Goal: Information Seeking & Learning: Check status

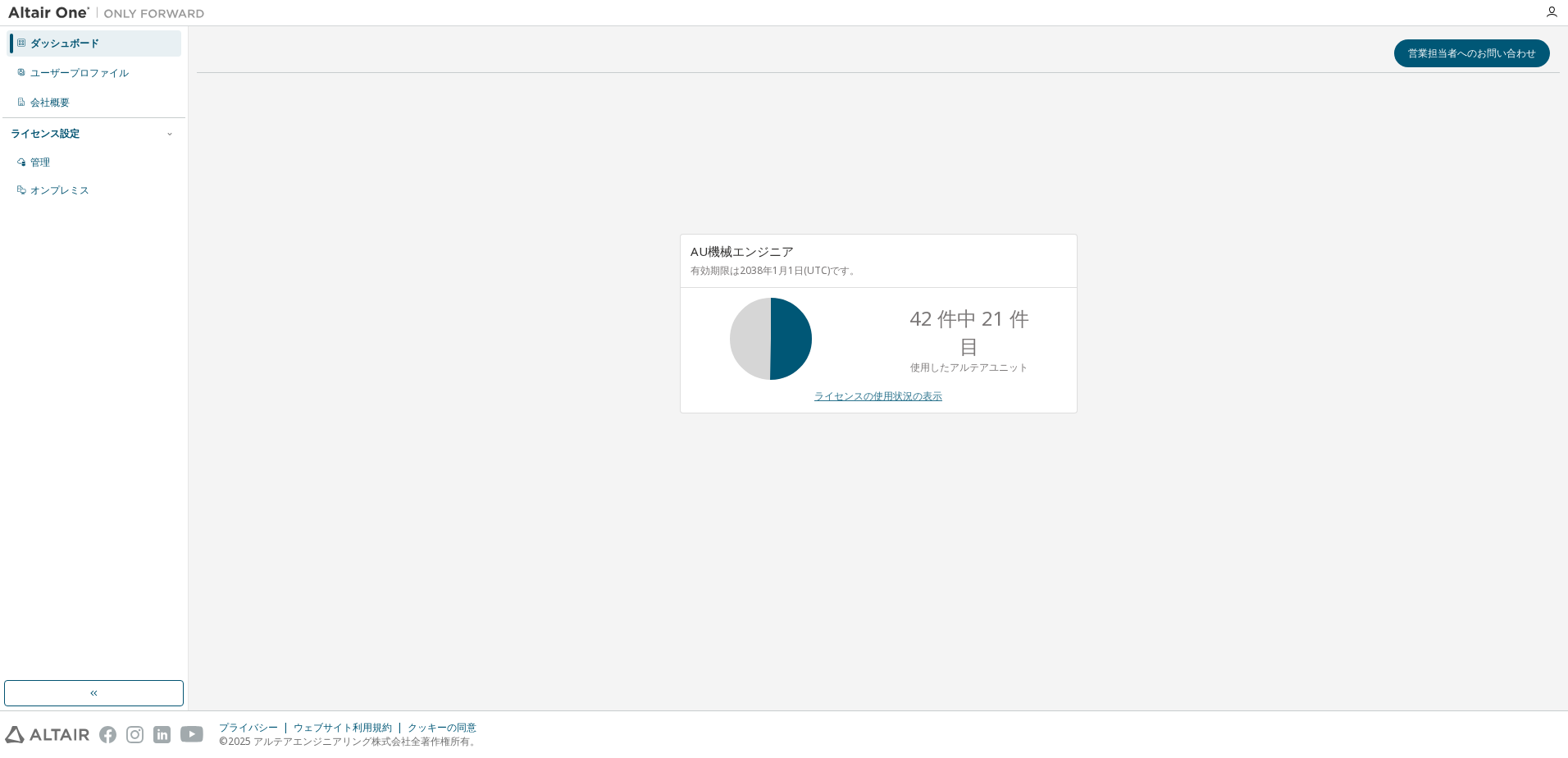
click at [901, 397] on link "ライセンスの使用状況の表示" at bounding box center [878, 396] width 128 height 14
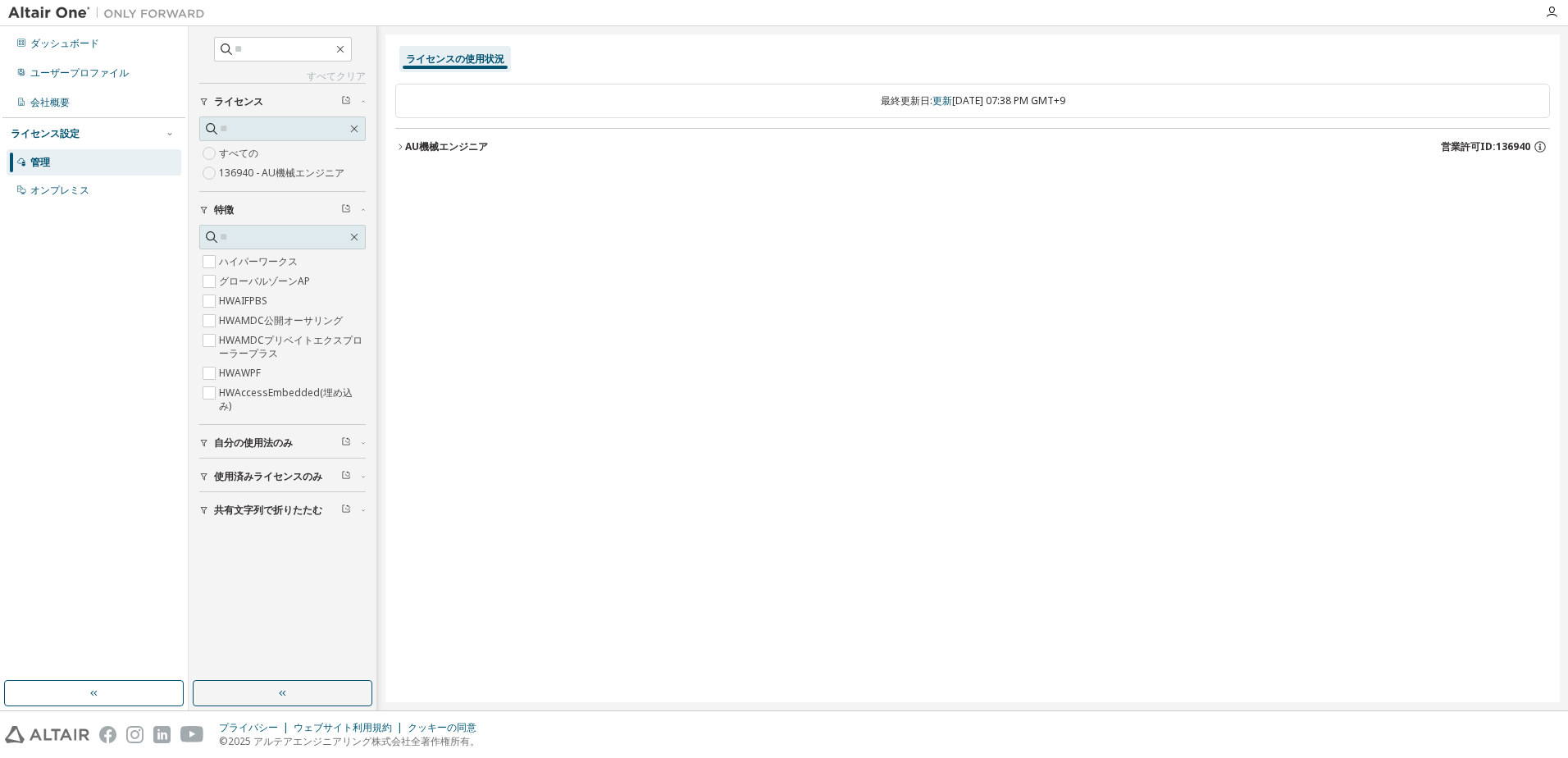
click at [244, 473] on span "使用済みライセンスのみ" at bounding box center [267, 477] width 108 height 13
click at [231, 499] on label "はい" at bounding box center [230, 501] width 23 height 19
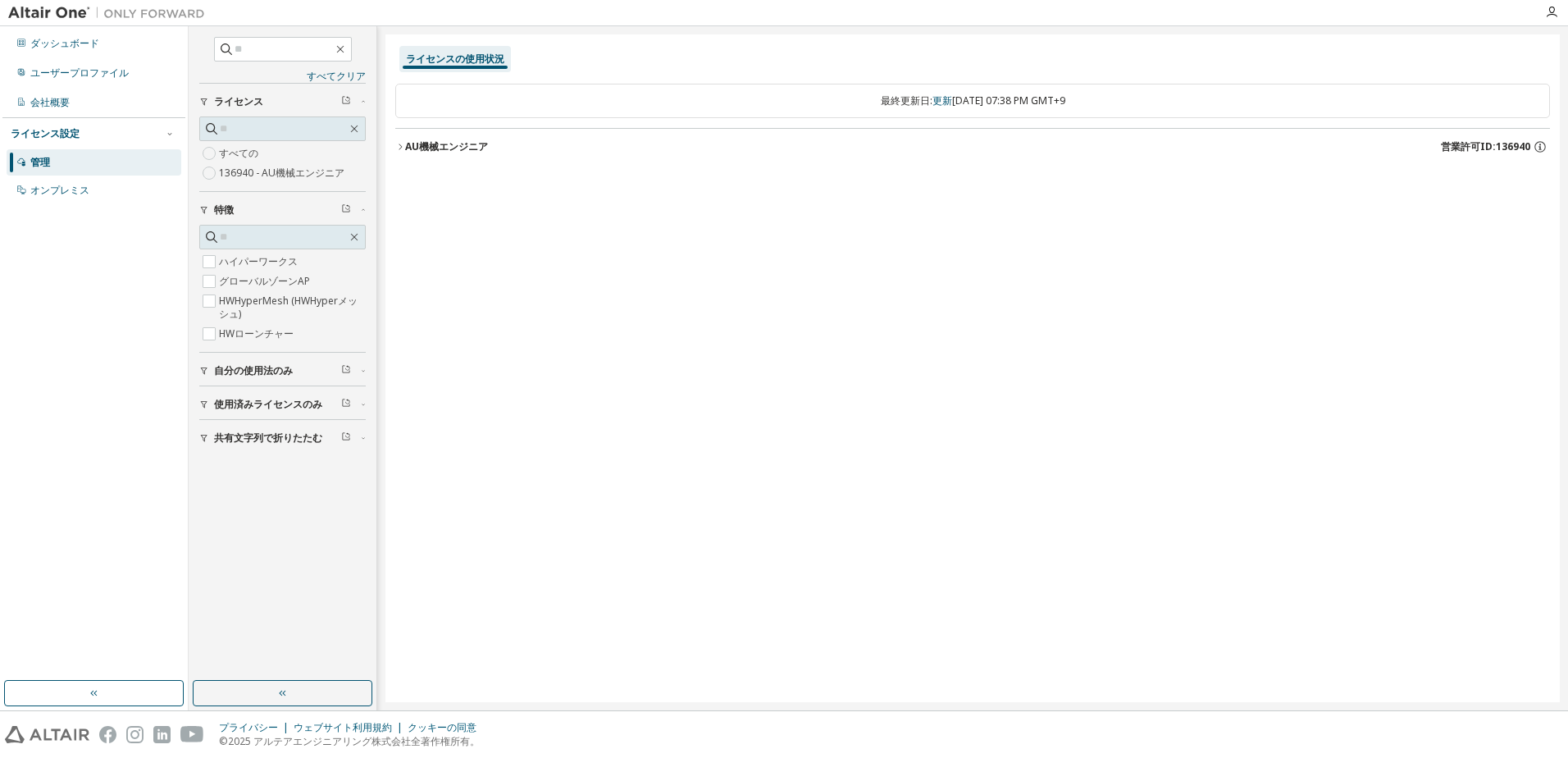
click at [450, 148] on font "AU機械エンジニア" at bounding box center [446, 146] width 83 height 14
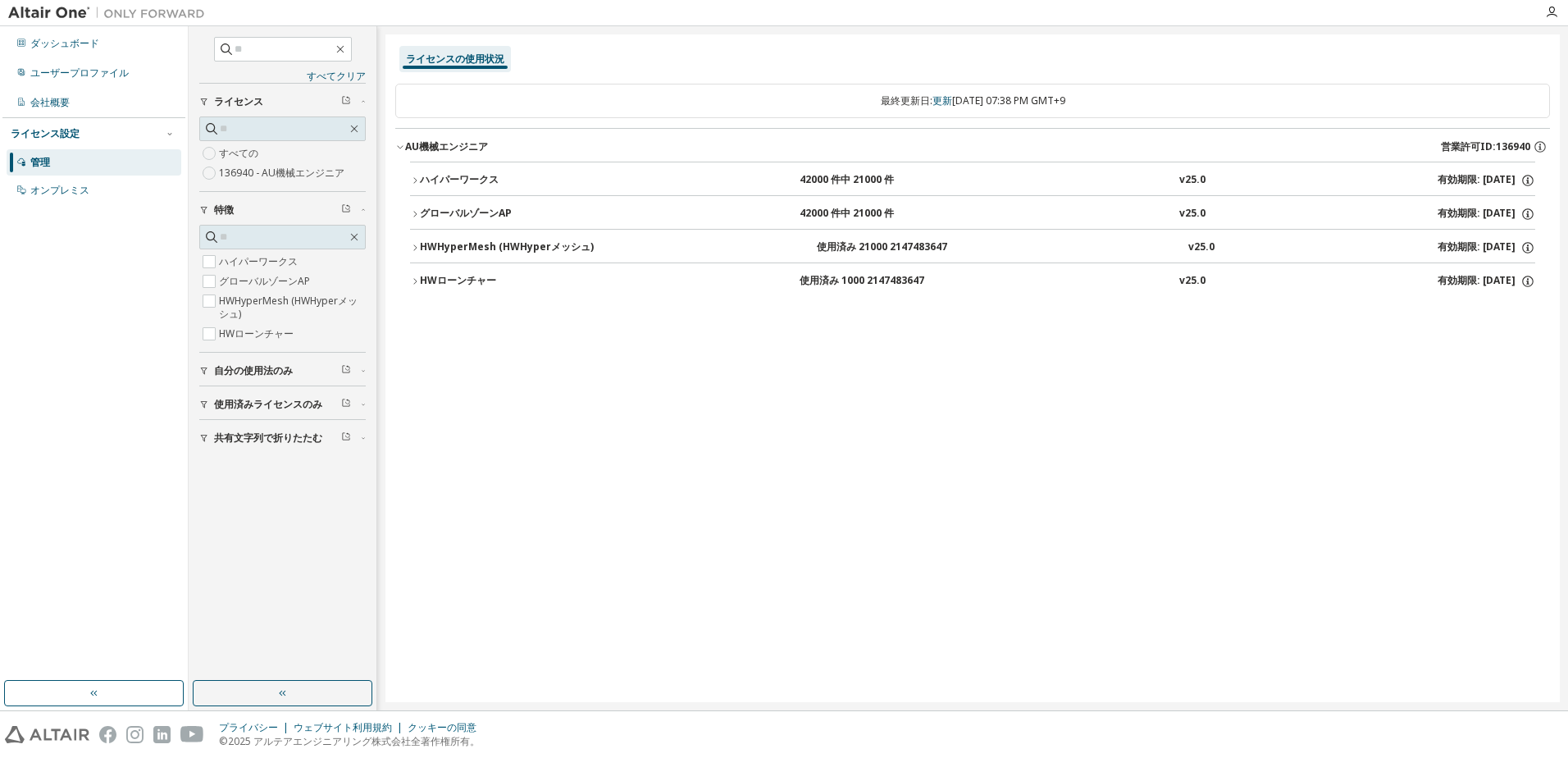
click at [473, 247] on div "HWHyperMesh (HWHyperメッシュ)" at bounding box center [506, 248] width 173 height 15
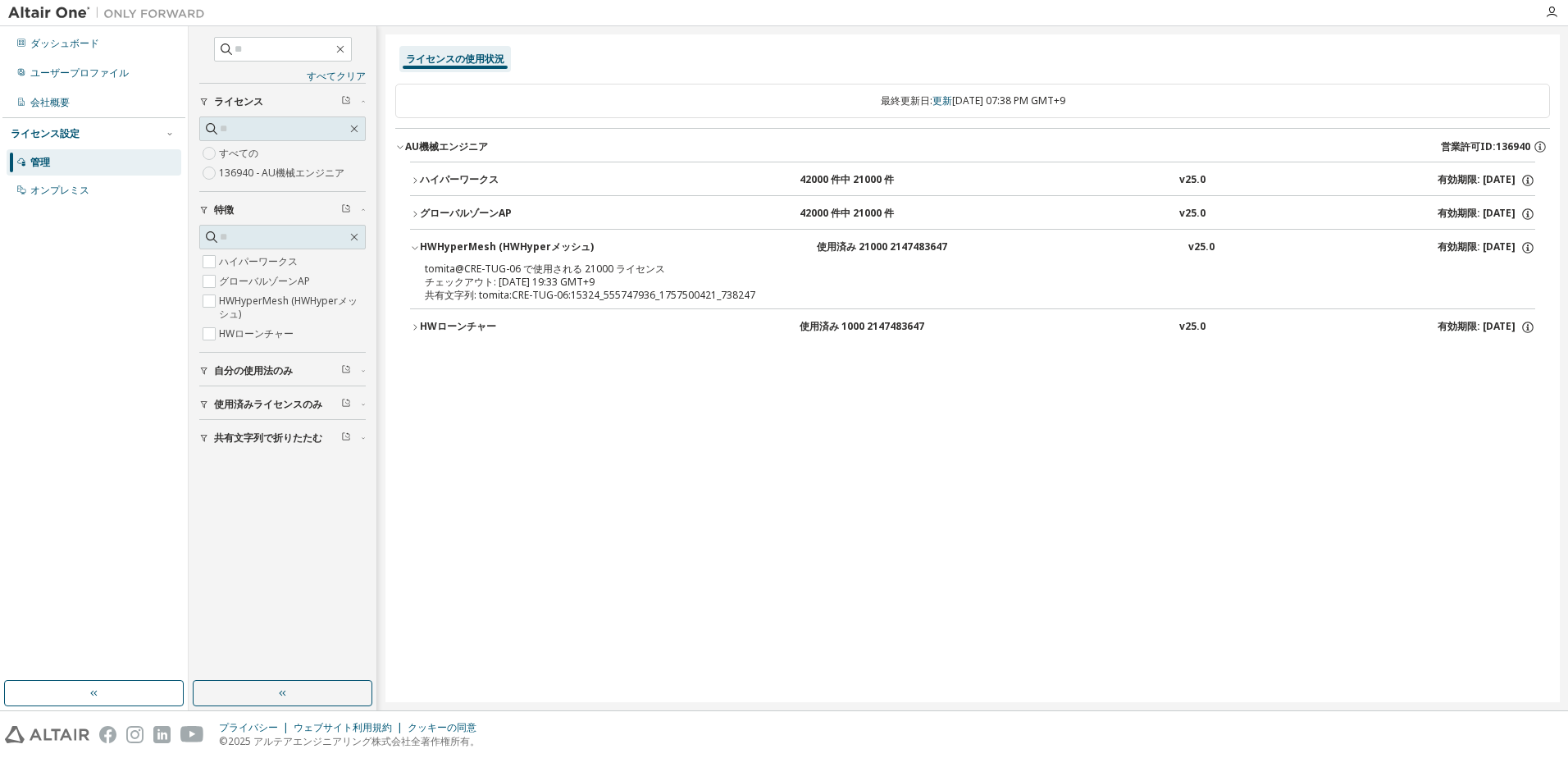
click at [470, 327] on div "HWローンチャー" at bounding box center [494, 328] width 147 height 15
